Goal: Information Seeking & Learning: Check status

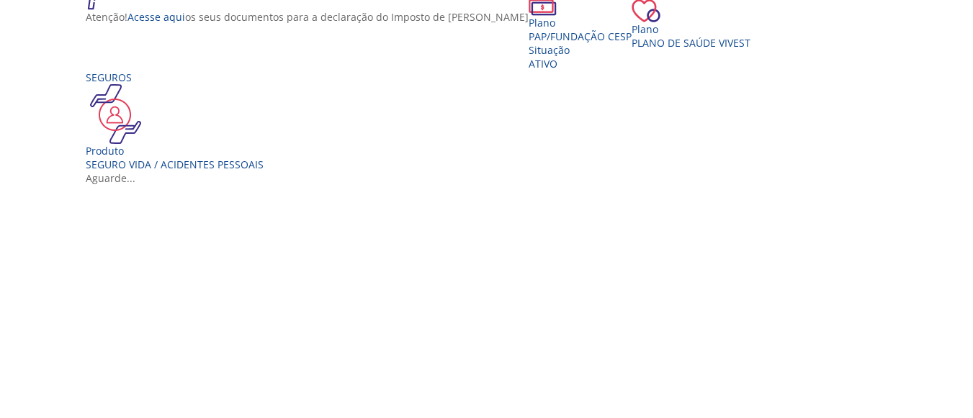
scroll to position [222, 0]
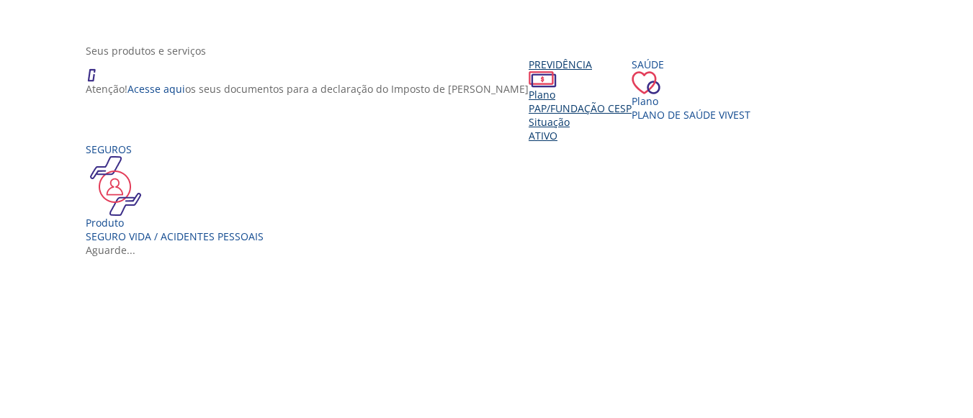
click at [529, 71] on div "Previdência" at bounding box center [580, 65] width 103 height 14
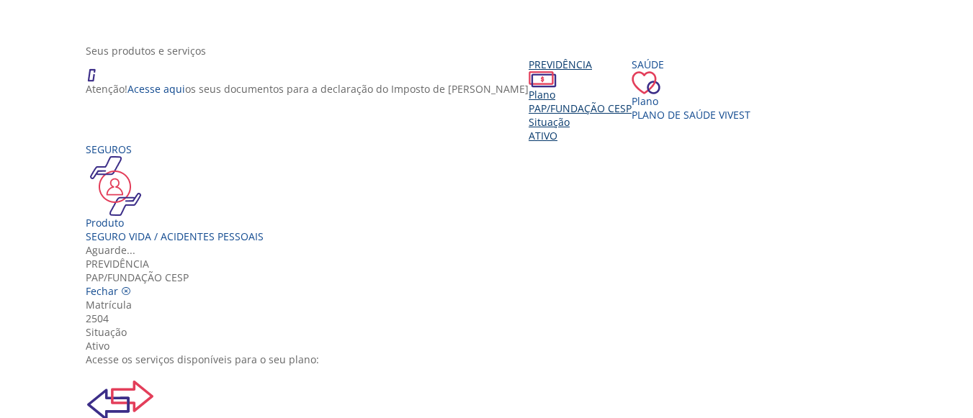
scroll to position [144, 0]
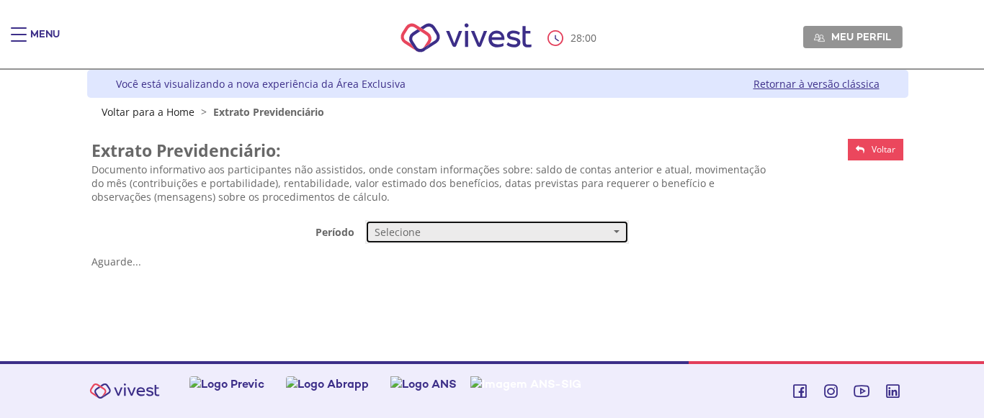
click at [622, 233] on button "Selecione" at bounding box center [497, 232] width 264 height 24
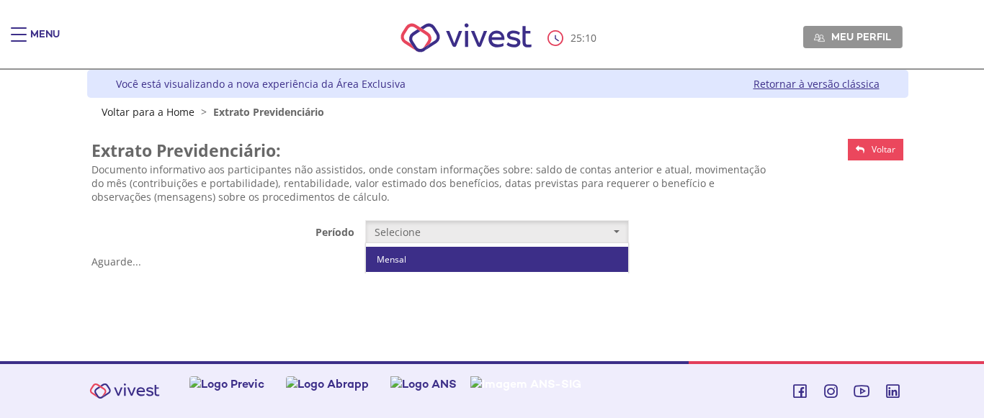
drag, startPoint x: 404, startPoint y: 260, endPoint x: 416, endPoint y: 260, distance: 12.2
click at [404, 260] on span "Mensal" at bounding box center [392, 259] width 30 height 11
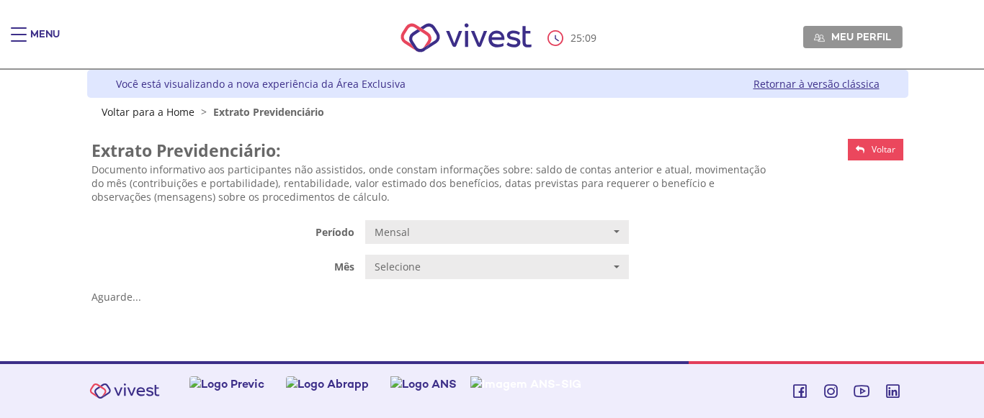
click at [540, 282] on div "**********" at bounding box center [497, 220] width 812 height 177
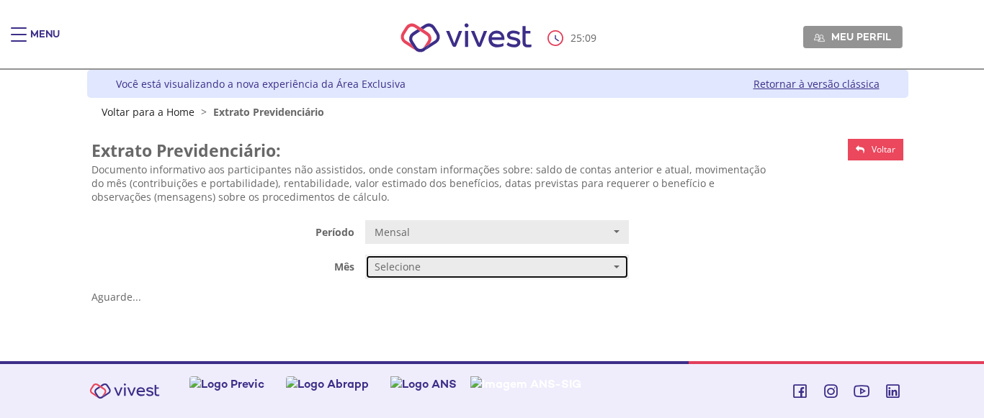
click at [540, 268] on span "Selecione" at bounding box center [493, 267] width 236 height 14
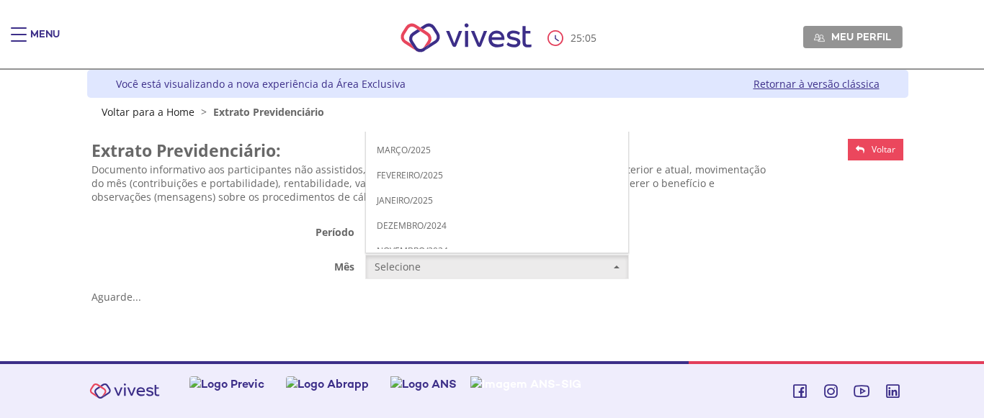
click at [457, 24] on link "AGOSTO/2025" at bounding box center [497, 24] width 262 height 25
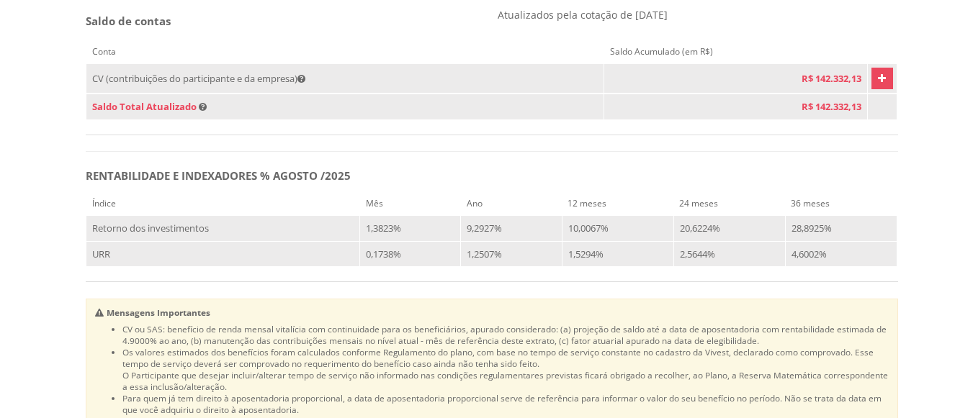
scroll to position [902, 0]
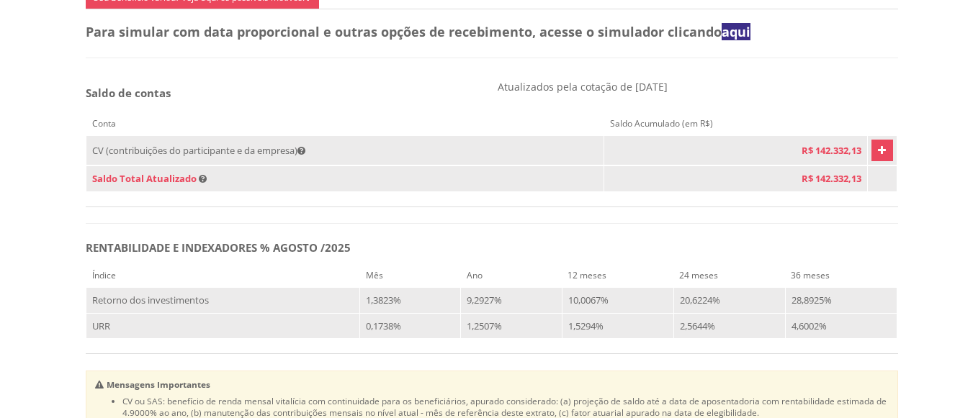
click at [878, 159] on icon "Vivest" at bounding box center [882, 150] width 8 height 17
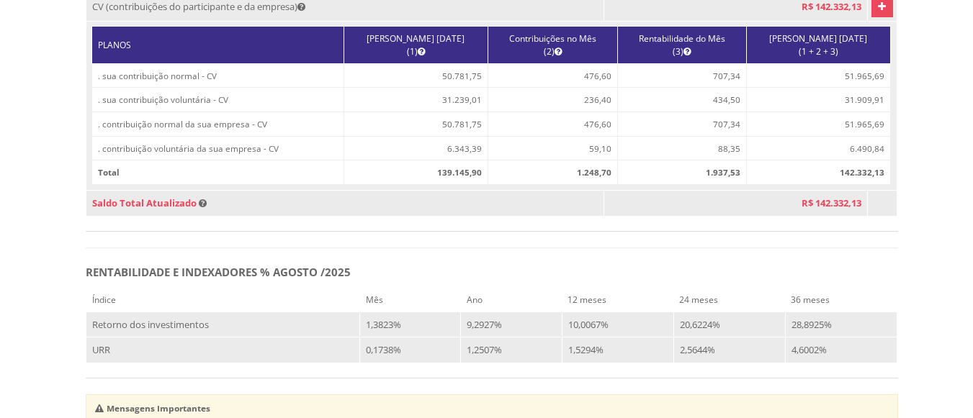
scroll to position [974, 0]
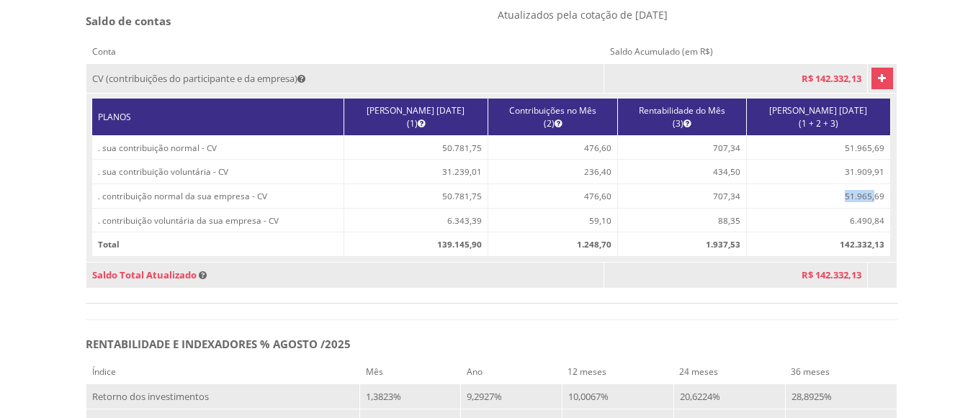
drag, startPoint x: 836, startPoint y: 217, endPoint x: 865, endPoint y: 218, distance: 28.8
click at [865, 209] on td "51.965,69" at bounding box center [818, 196] width 144 height 24
drag, startPoint x: 837, startPoint y: 242, endPoint x: 874, endPoint y: 241, distance: 36.8
click at [874, 233] on td "6.490,84" at bounding box center [818, 220] width 144 height 24
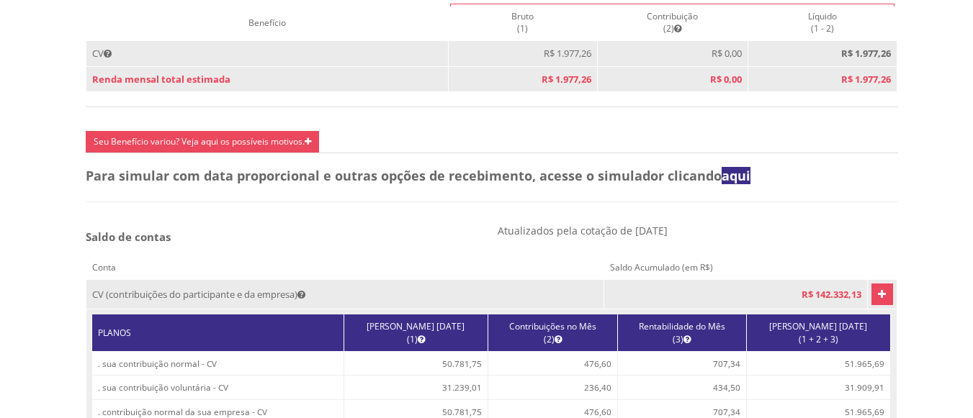
scroll to position [686, 0]
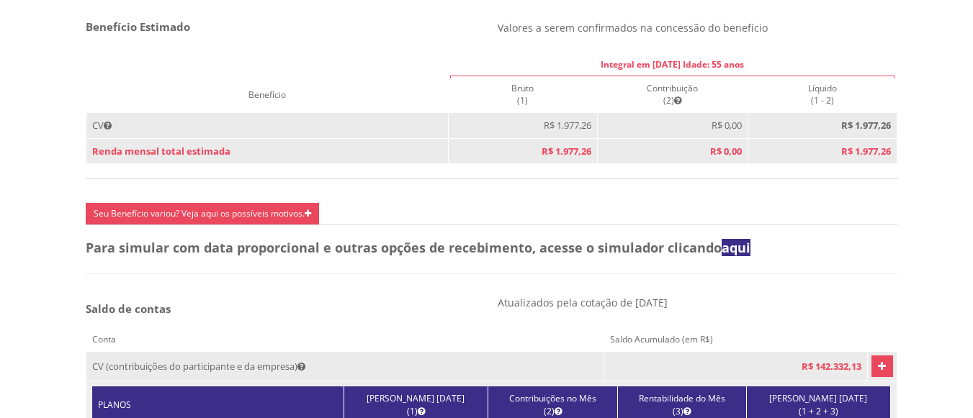
click at [302, 225] on link "Seu Benefício variou? Veja aqui os possíveis motivos." at bounding box center [202, 214] width 233 height 22
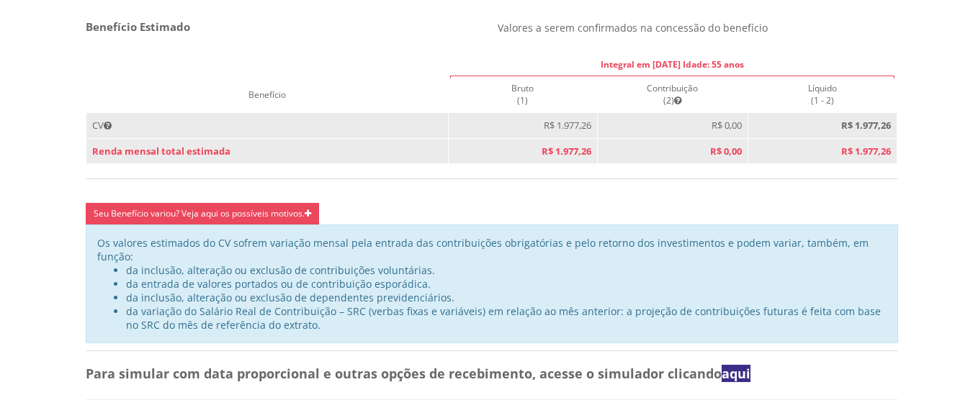
click at [163, 225] on link "Seu Benefício variou? Veja aqui os possíveis motivos." at bounding box center [202, 214] width 233 height 22
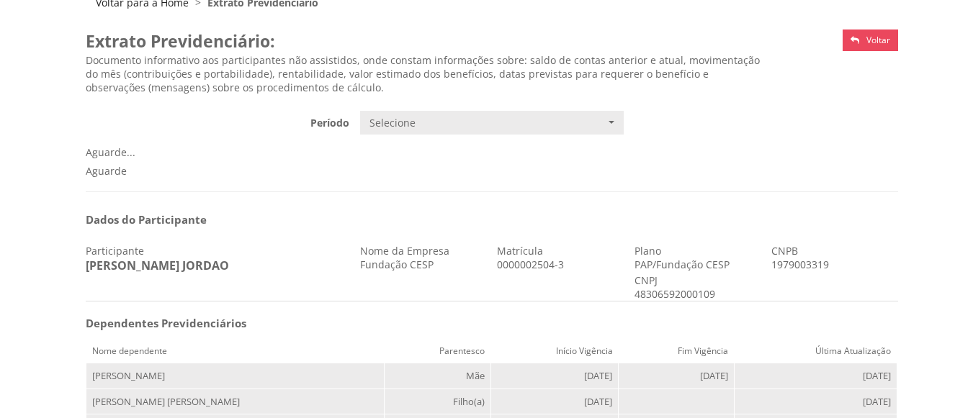
scroll to position [37, 0]
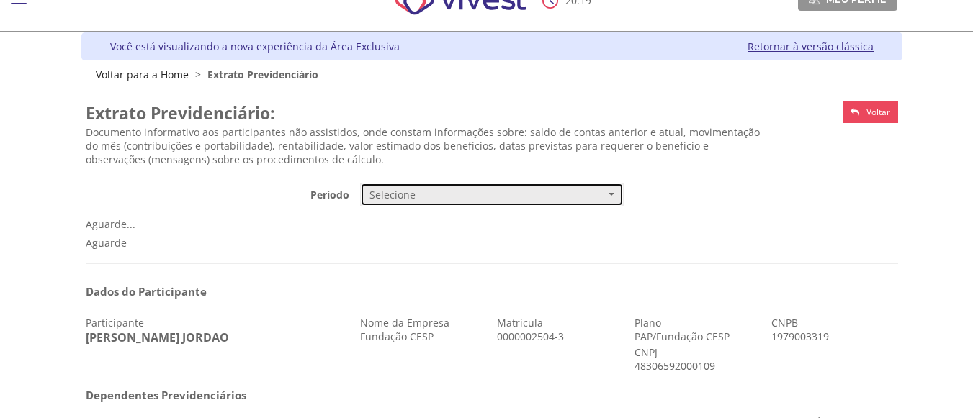
click at [479, 189] on span "Selecione" at bounding box center [487, 195] width 236 height 14
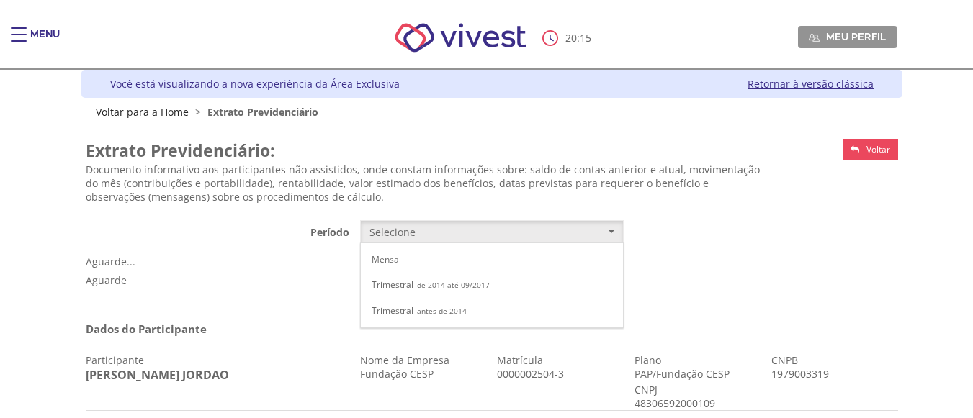
click at [40, 35] on div "Menu" at bounding box center [45, 41] width 30 height 29
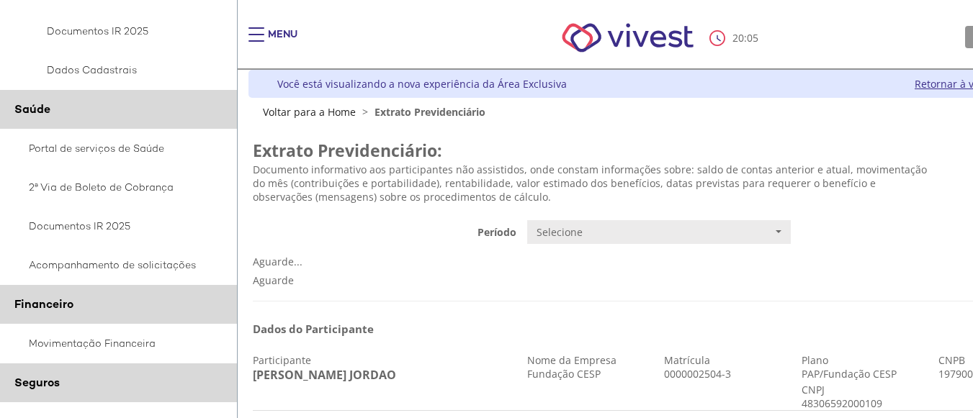
scroll to position [576, 0]
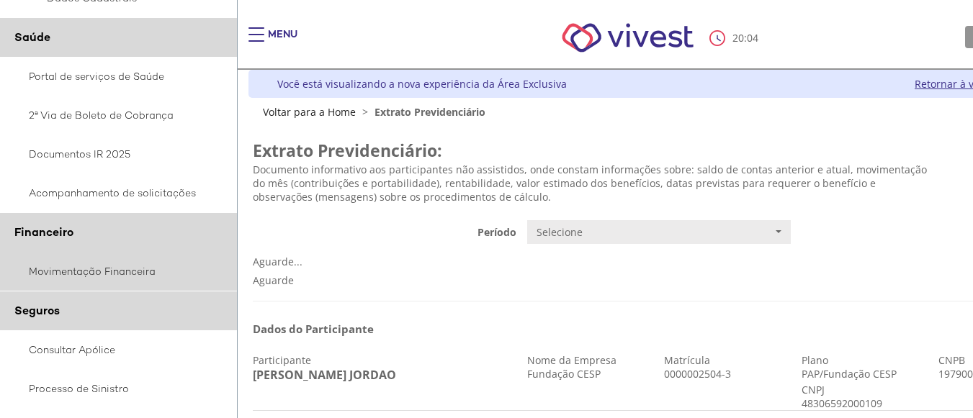
click at [140, 269] on link "Movimentação Financeira" at bounding box center [119, 271] width 238 height 39
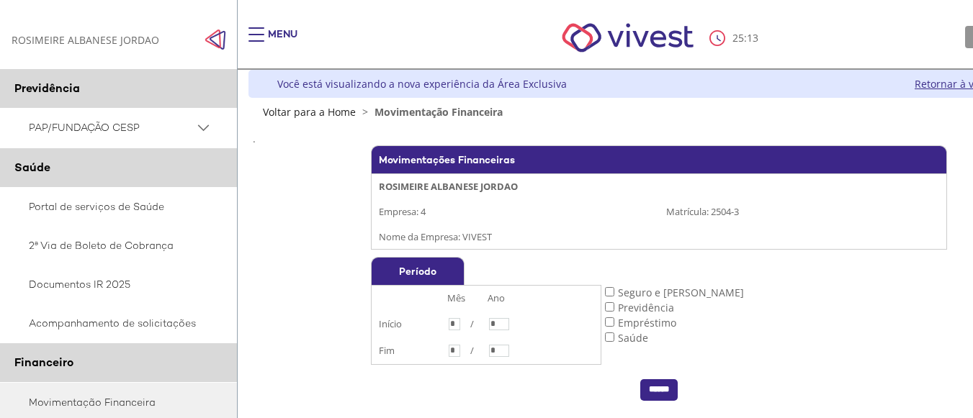
click at [614, 326] on td "Seguro e Pecúlio Previdência Empréstimo Saúde" at bounding box center [774, 314] width 346 height 115
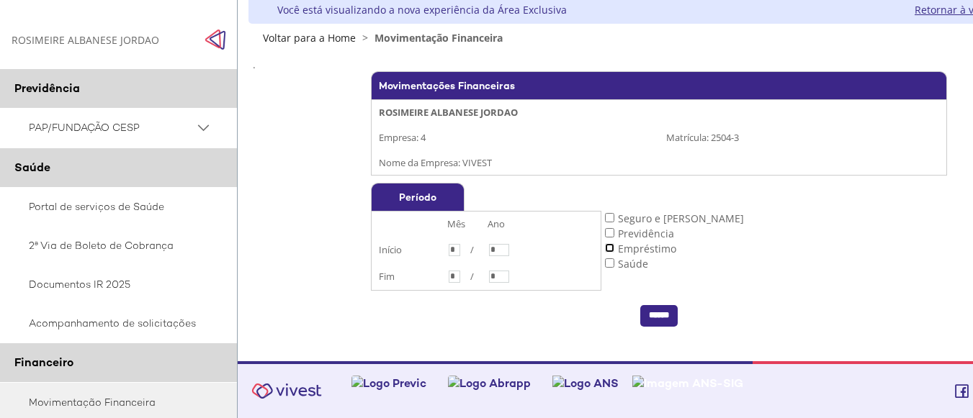
scroll to position [8, 0]
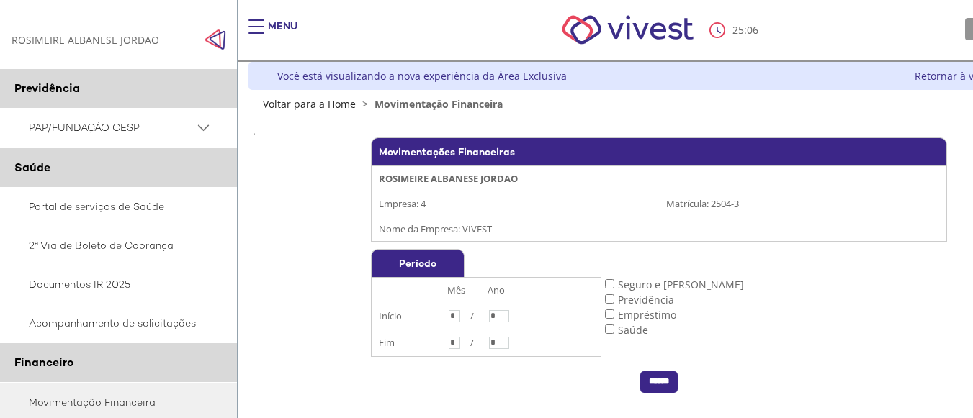
click at [460, 320] on input "*" at bounding box center [455, 316] width 12 height 12
click at [662, 393] on input "******" at bounding box center [658, 383] width 37 height 22
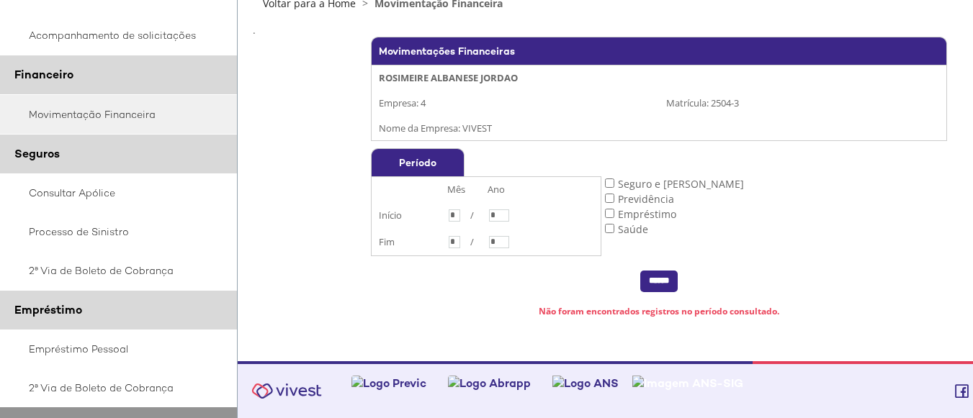
scroll to position [360, 0]
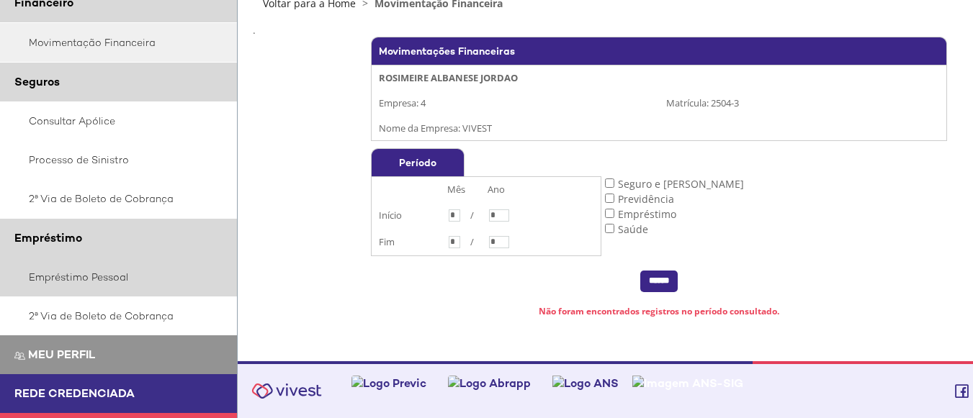
drag, startPoint x: 94, startPoint y: 272, endPoint x: 117, endPoint y: 271, distance: 23.8
click at [94, 272] on link "Empréstimo Pessoal" at bounding box center [119, 277] width 238 height 39
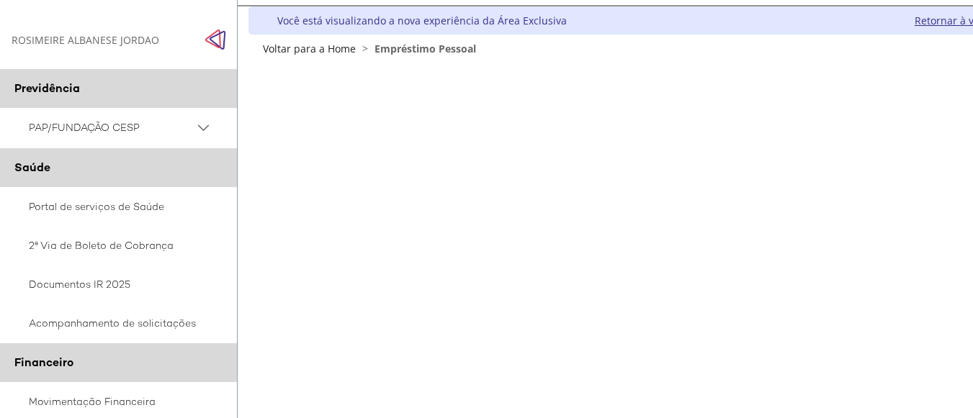
scroll to position [43, 0]
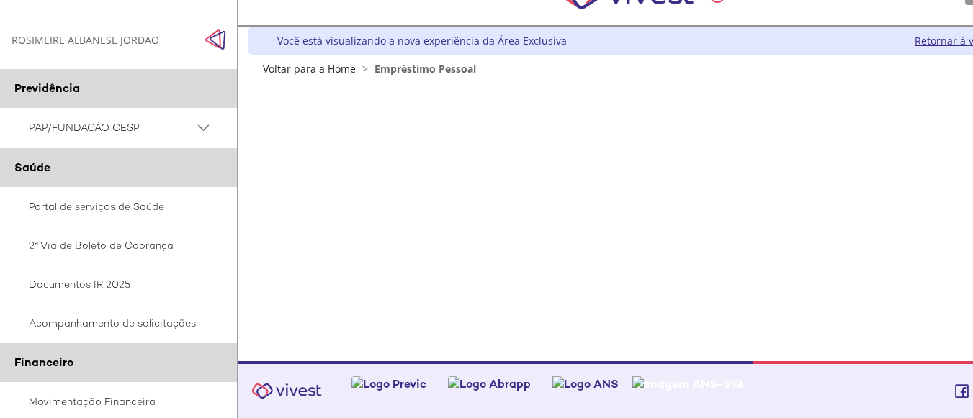
click at [216, 36] on img "Click to close side navigation." at bounding box center [216, 40] width 22 height 22
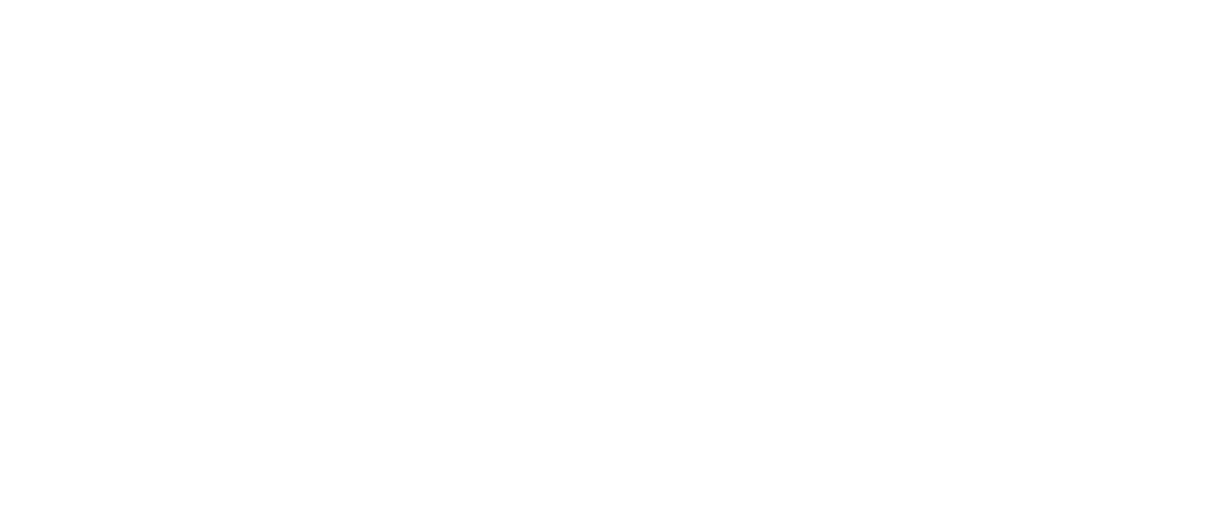
scroll to position [437, 0]
drag, startPoint x: 946, startPoint y: 17, endPoint x: 122, endPoint y: 112, distance: 828.7
click at [122, 112] on div "Z7_0HDA14K041L1706374JTHR30P6 Empréstimos - Phoenix Finne Menu de ação do compo…" at bounding box center [613, 296] width 1026 height 1229
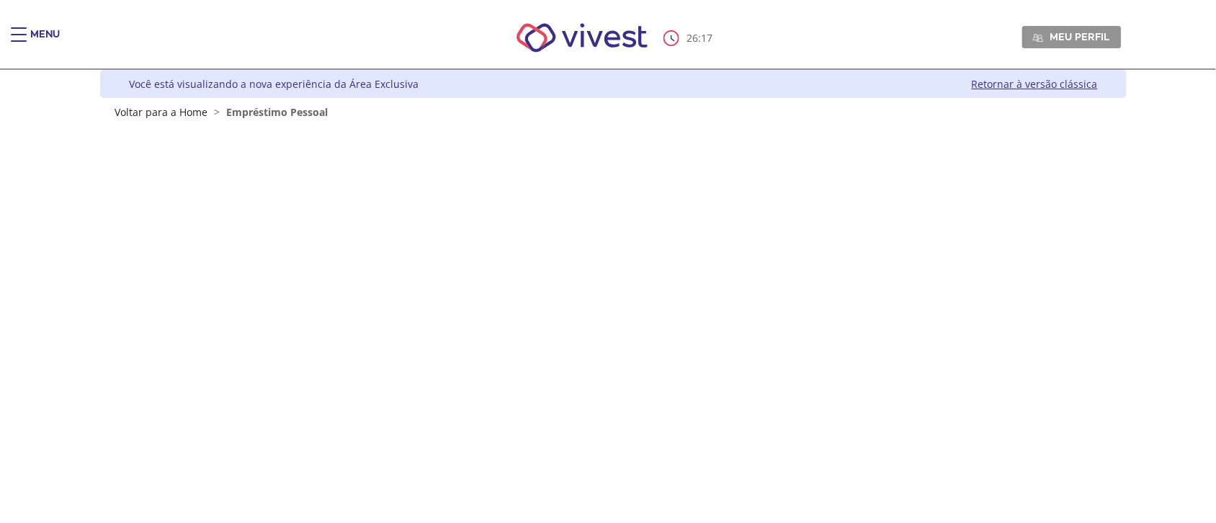
click at [41, 33] on div "Menu" at bounding box center [45, 41] width 30 height 29
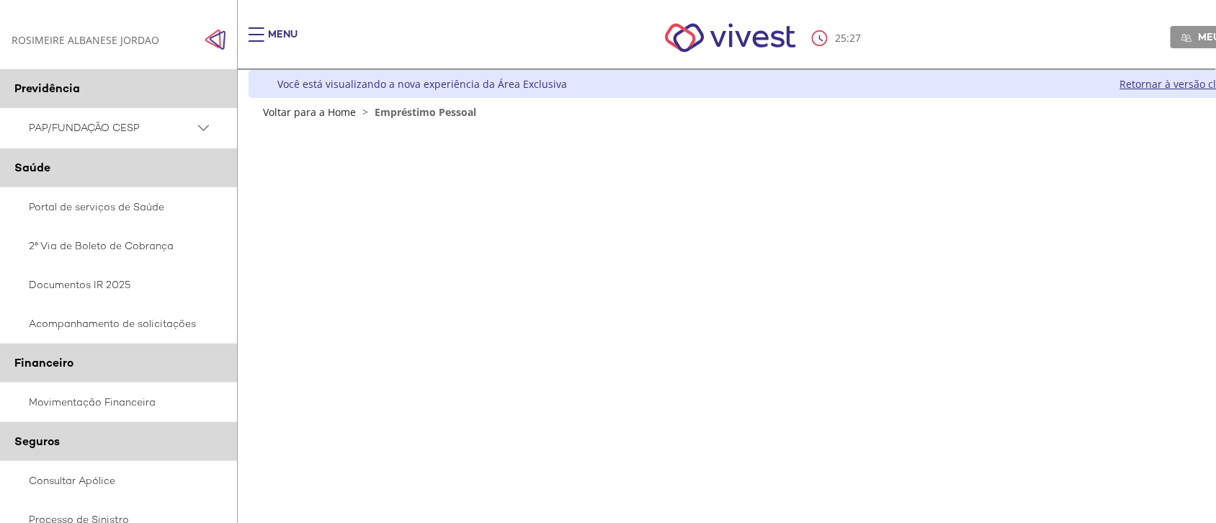
click at [35, 37] on div "ROSIMEIRE ALBANESE JORDAO ROSIMEIRE ALBANESE JORDAO" at bounding box center [86, 40] width 148 height 14
click at [213, 36] on img "Click to close side navigation." at bounding box center [216, 40] width 22 height 22
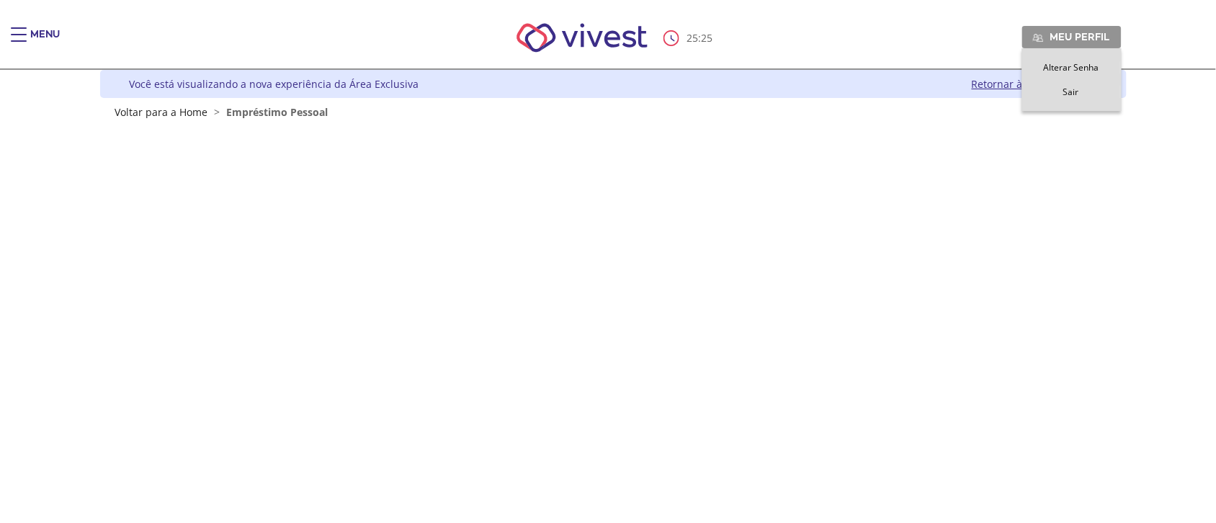
click at [983, 40] on span "Meu perfil" at bounding box center [1080, 36] width 60 height 13
click at [983, 86] on span "Sair" at bounding box center [1071, 92] width 16 height 12
